Goal: Transaction & Acquisition: Download file/media

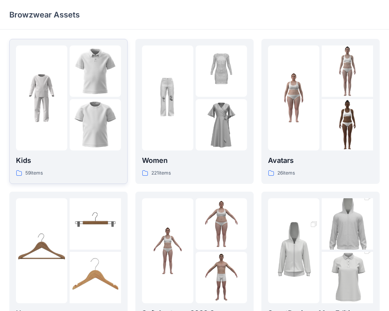
click at [87, 158] on p "Kids" at bounding box center [68, 160] width 105 height 11
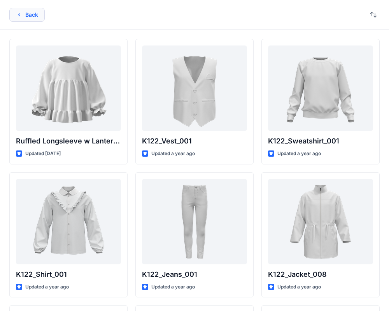
click at [23, 15] on button "Back" at bounding box center [26, 15] width 35 height 14
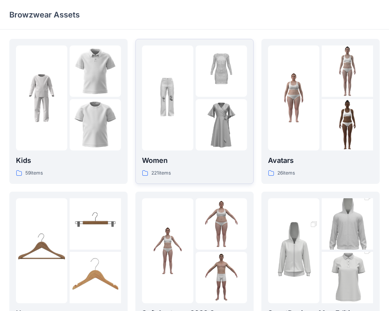
click at [228, 163] on p "Women" at bounding box center [194, 160] width 105 height 11
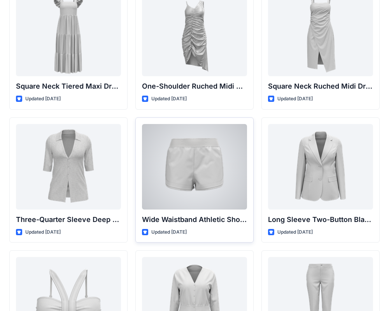
scroll to position [588, 0]
click at [203, 170] on div at bounding box center [194, 167] width 105 height 86
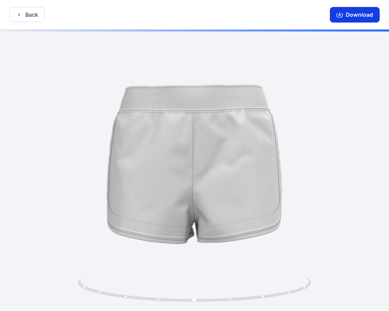
click at [359, 17] on button "Download" at bounding box center [355, 15] width 50 height 16
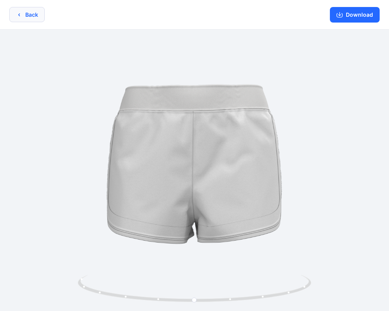
click at [25, 12] on button "Back" at bounding box center [26, 14] width 35 height 15
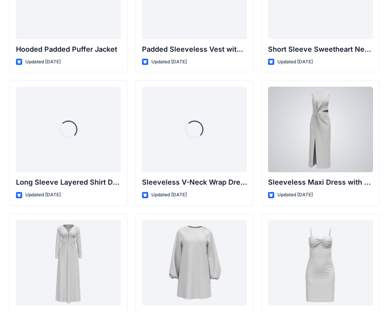
scroll to position [1027, 0]
